Goal: Information Seeking & Learning: Learn about a topic

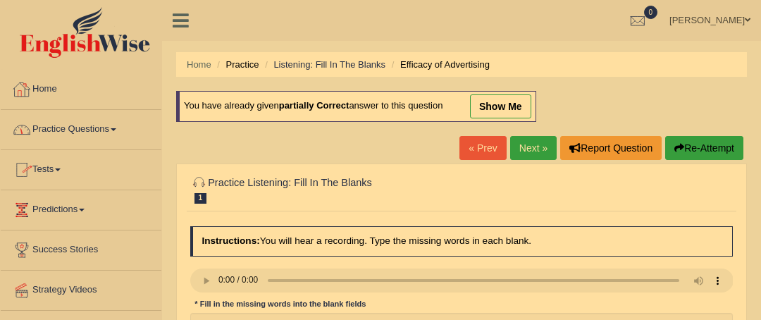
click at [247, 64] on li "Practice" at bounding box center [236, 64] width 45 height 13
click at [89, 128] on link "Practice Questions" at bounding box center [81, 127] width 161 height 35
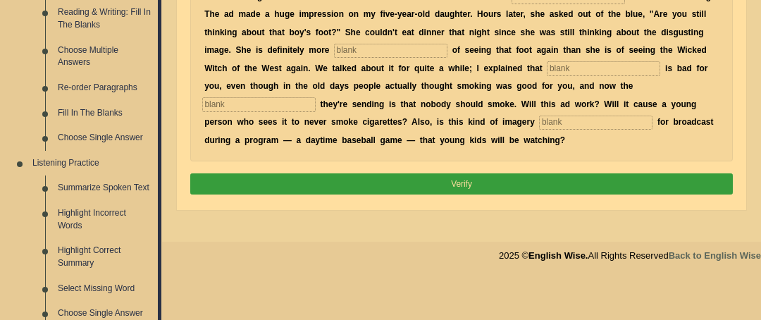
scroll to position [496, 0]
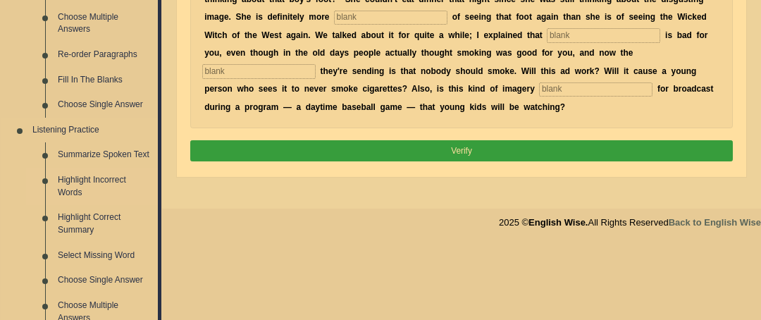
click at [90, 183] on link "Highlight Incorrect Words" at bounding box center [104, 186] width 106 height 37
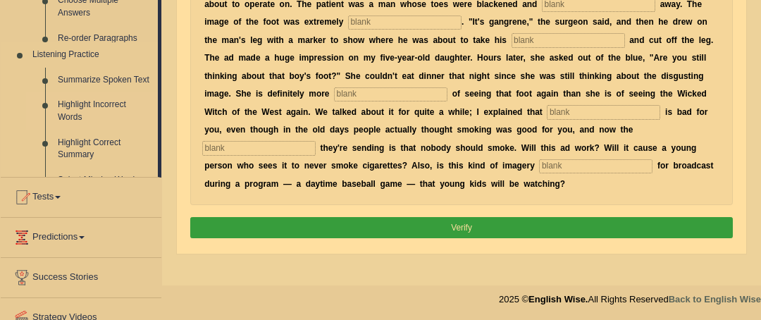
scroll to position [230, 0]
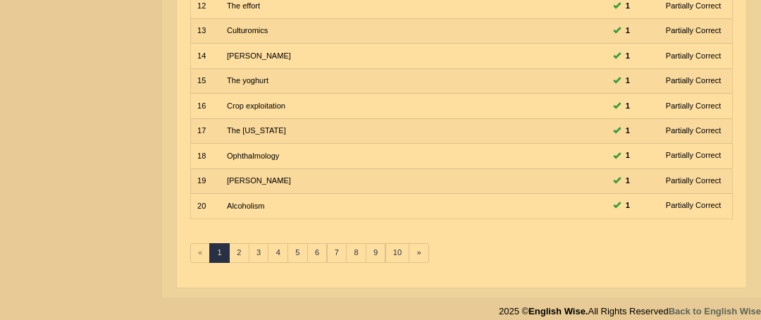
scroll to position [480, 0]
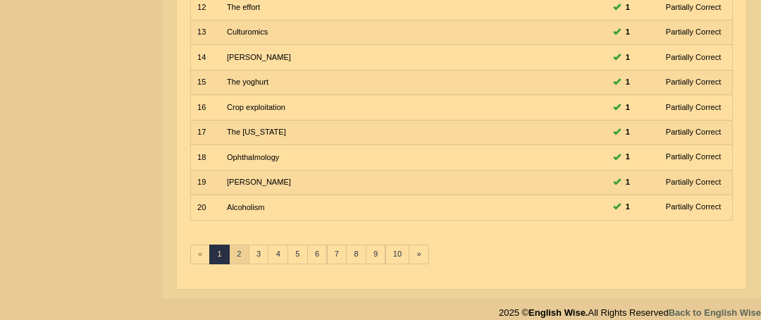
click at [235, 250] on link "2" at bounding box center [239, 255] width 20 height 20
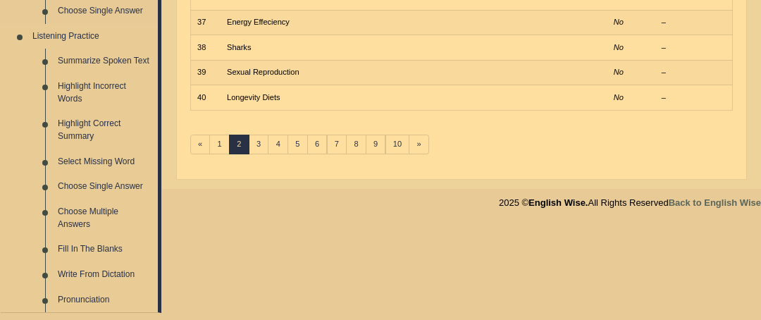
scroll to position [591, 0]
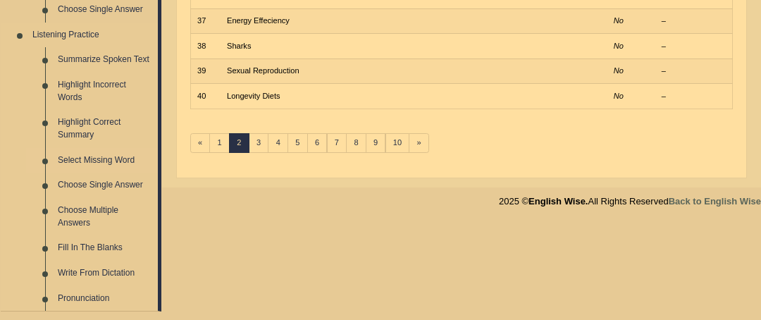
click at [91, 159] on link "Select Missing Word" at bounding box center [104, 160] width 106 height 25
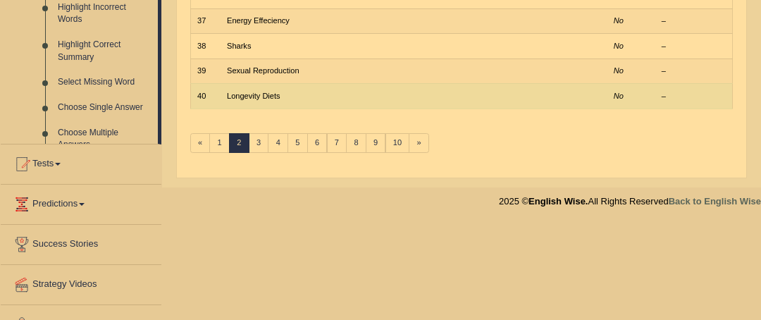
scroll to position [518, 0]
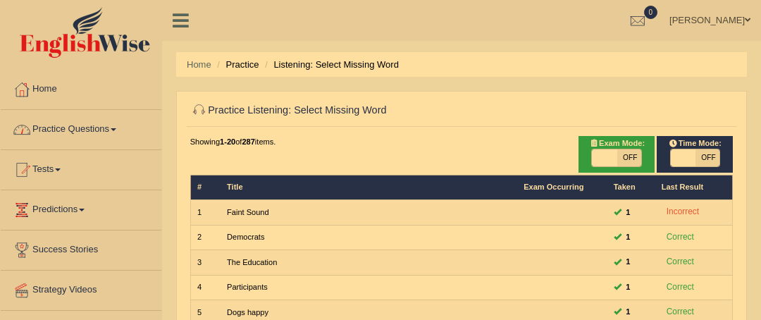
click at [92, 125] on link "Practice Questions" at bounding box center [81, 127] width 161 height 35
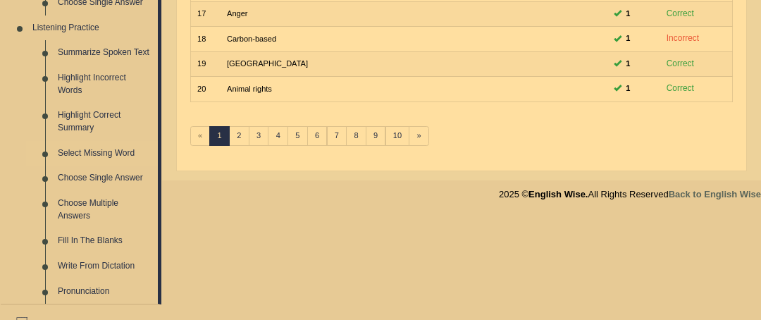
scroll to position [615, 0]
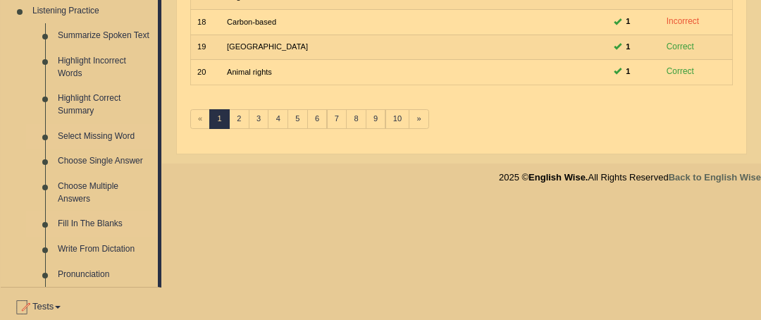
click at [99, 223] on link "Fill In The Blanks" at bounding box center [104, 223] width 106 height 25
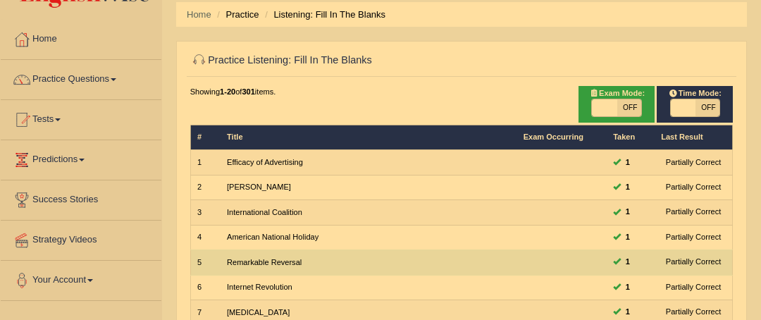
scroll to position [46, 0]
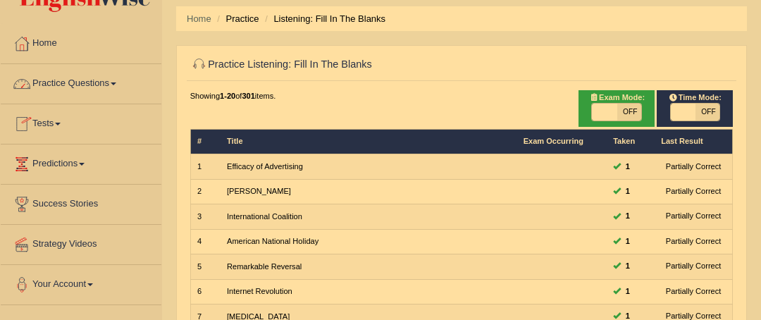
click at [82, 82] on link "Practice Questions" at bounding box center [81, 81] width 161 height 35
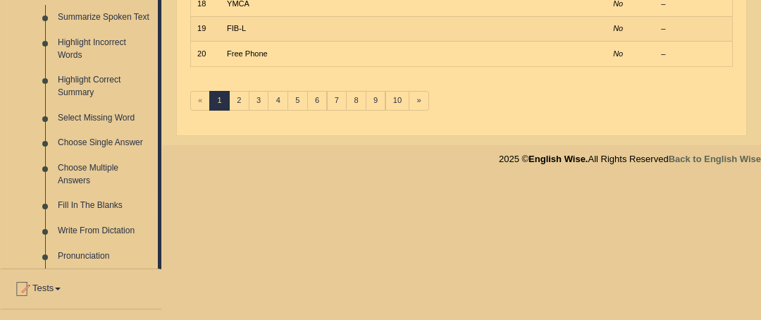
scroll to position [634, 0]
click at [117, 230] on link "Write From Dictation" at bounding box center [104, 230] width 106 height 25
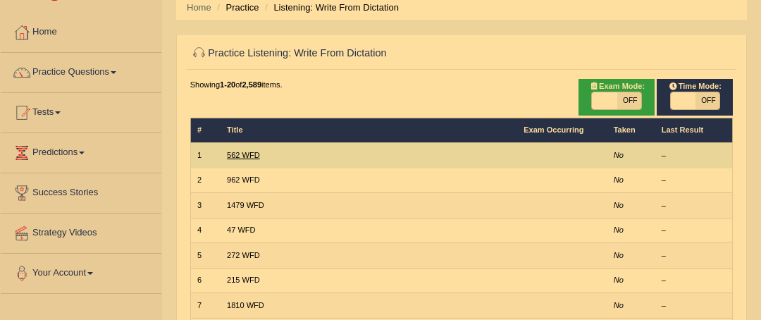
click at [244, 155] on link "562 WFD" at bounding box center [243, 155] width 33 height 8
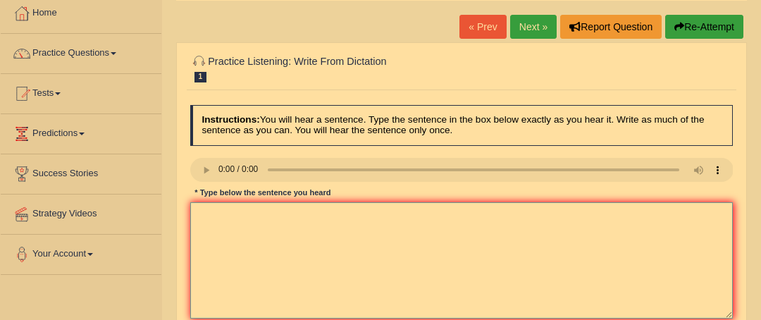
click at [282, 225] on textarea at bounding box center [461, 260] width 543 height 116
click at [199, 213] on textarea "the gap between and is now increased decreased" at bounding box center [461, 260] width 543 height 116
click at [394, 217] on textarea "The gap between and is now increased decreased" at bounding box center [461, 260] width 543 height 116
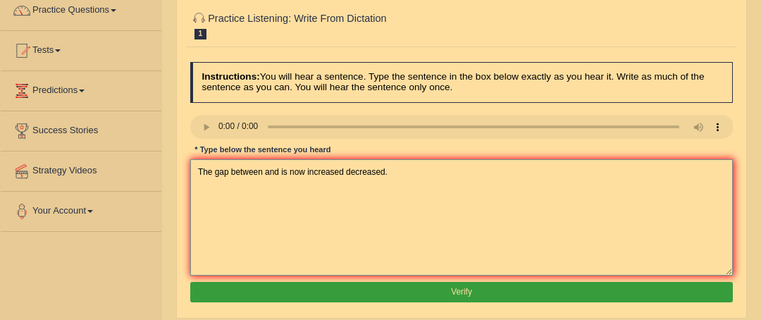
scroll to position [128, 0]
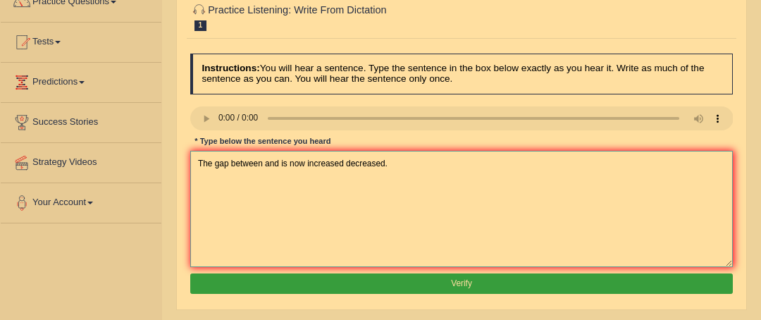
type textarea "The gap between and is now increased decreased."
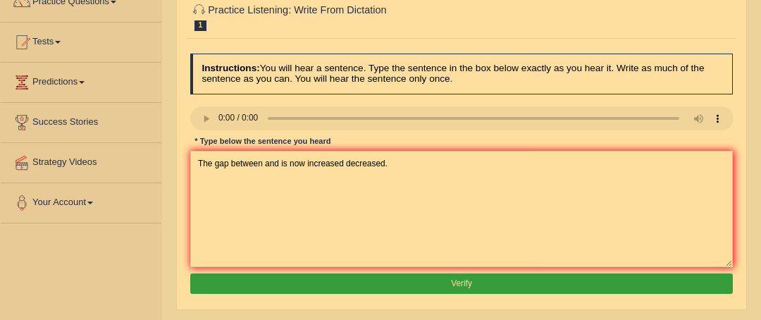
click at [422, 280] on button "Verify" at bounding box center [461, 283] width 543 height 20
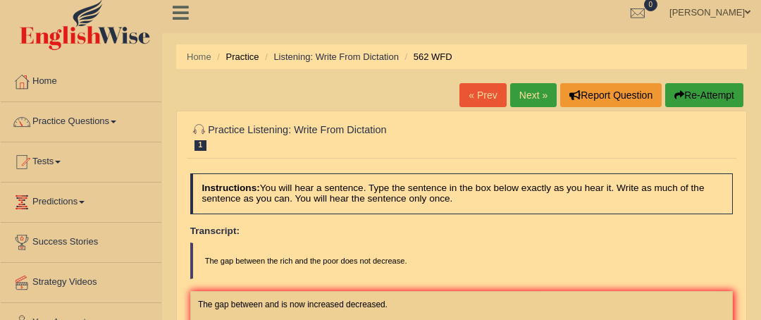
scroll to position [0, 0]
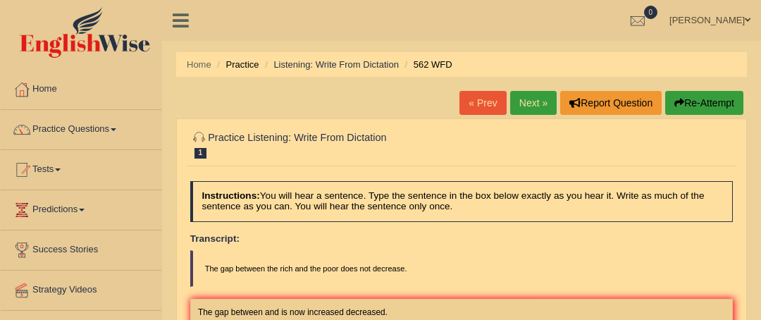
click at [540, 95] on link "Next »" at bounding box center [533, 103] width 47 height 24
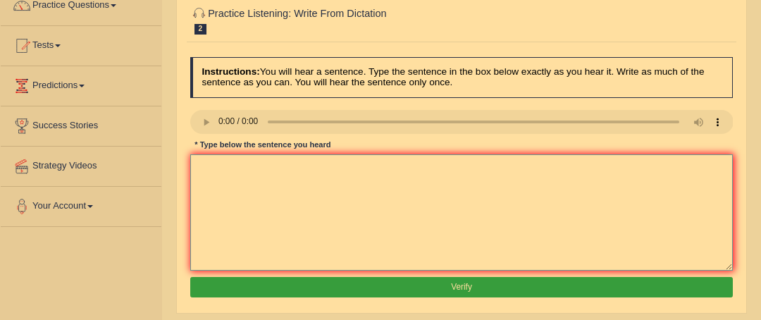
click at [347, 204] on textarea at bounding box center [461, 212] width 543 height 116
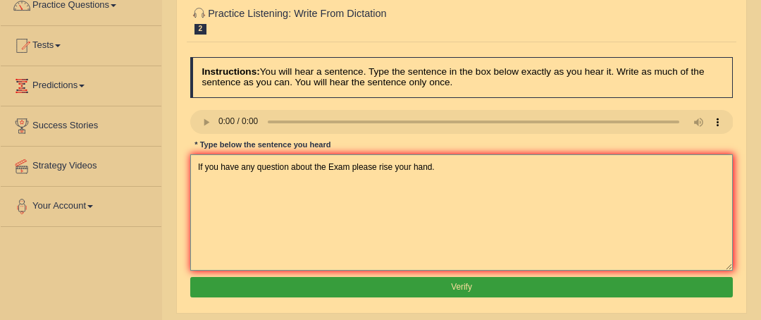
click at [257, 170] on textarea "If you have any question about the Exam please rise your hand." at bounding box center [461, 212] width 543 height 116
click at [478, 175] on textarea "If you have any Question about the Exam please rise your hand." at bounding box center [461, 212] width 543 height 116
click at [257, 167] on textarea "If you have any Question about the Exam please rise your hand." at bounding box center [461, 212] width 543 height 116
click at [330, 174] on textarea "If you have any question about the Exam please rise your hand." at bounding box center [461, 212] width 543 height 116
click at [348, 168] on textarea "If you have any question about the exam please rise your hand." at bounding box center [461, 212] width 543 height 116
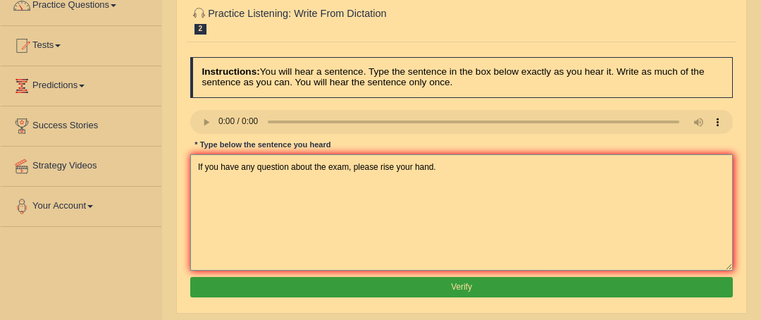
click at [383, 166] on textarea "If you have any question about the exam, please rise your hand." at bounding box center [461, 212] width 543 height 116
click at [392, 170] on textarea "If you have any question about the exam, please rise your hand." at bounding box center [461, 212] width 543 height 116
click at [393, 176] on textarea "If you have any question about the exam, please rise your hand." at bounding box center [461, 212] width 543 height 116
click at [394, 165] on textarea "If you have any question about the exam, please rise your hand." at bounding box center [461, 212] width 543 height 116
click at [388, 169] on textarea "If you have any question about the exam, please rise your hand." at bounding box center [461, 212] width 543 height 116
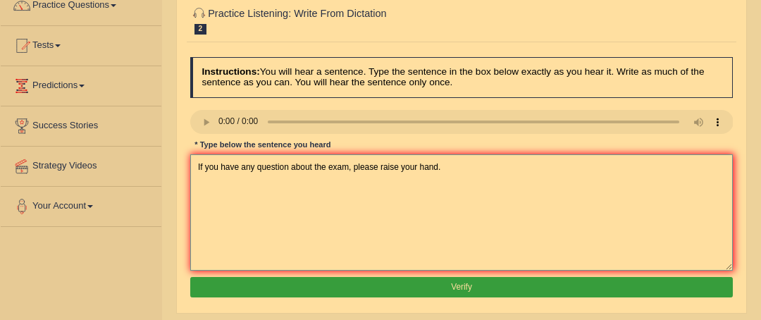
click at [292, 162] on textarea "If you have any question about the exam, please raise your hand." at bounding box center [461, 212] width 543 height 116
click at [288, 161] on textarea "If you have any question about the exam, please raise your hand." at bounding box center [461, 212] width 543 height 116
type textarea "If you have any question questions about the exam, please raise your hand."
click at [489, 288] on button "Verify" at bounding box center [461, 287] width 543 height 20
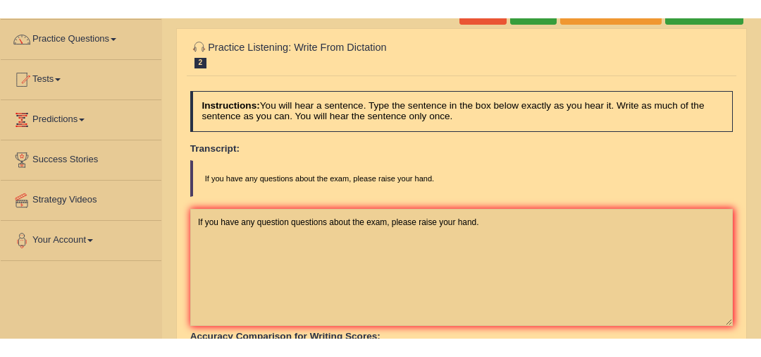
scroll to position [87, 0]
